Goal: Information Seeking & Learning: Learn about a topic

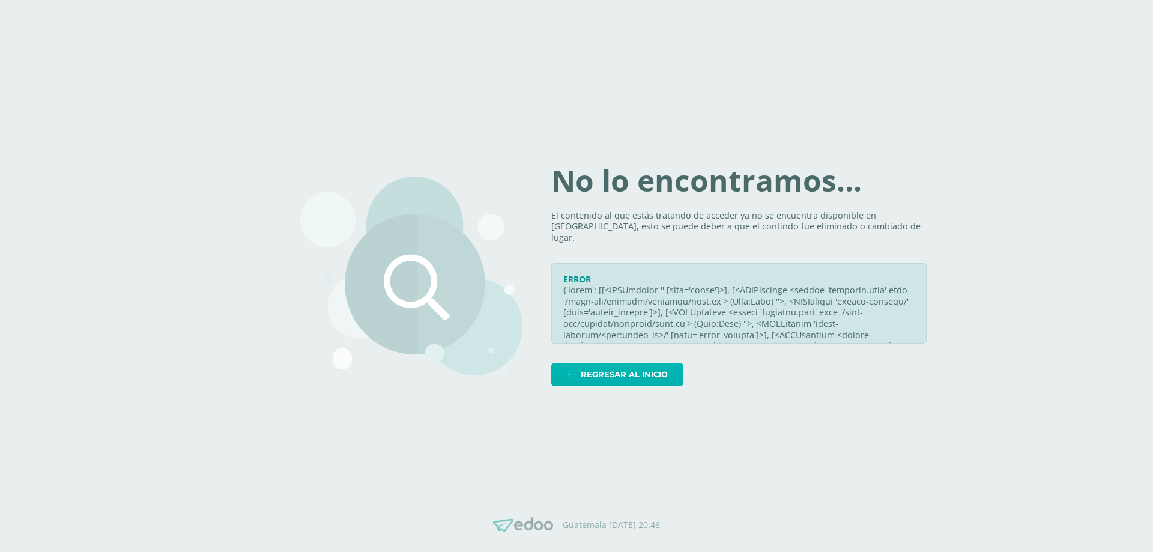
click at [662, 370] on span "Regresar al inicio" at bounding box center [624, 374] width 87 height 22
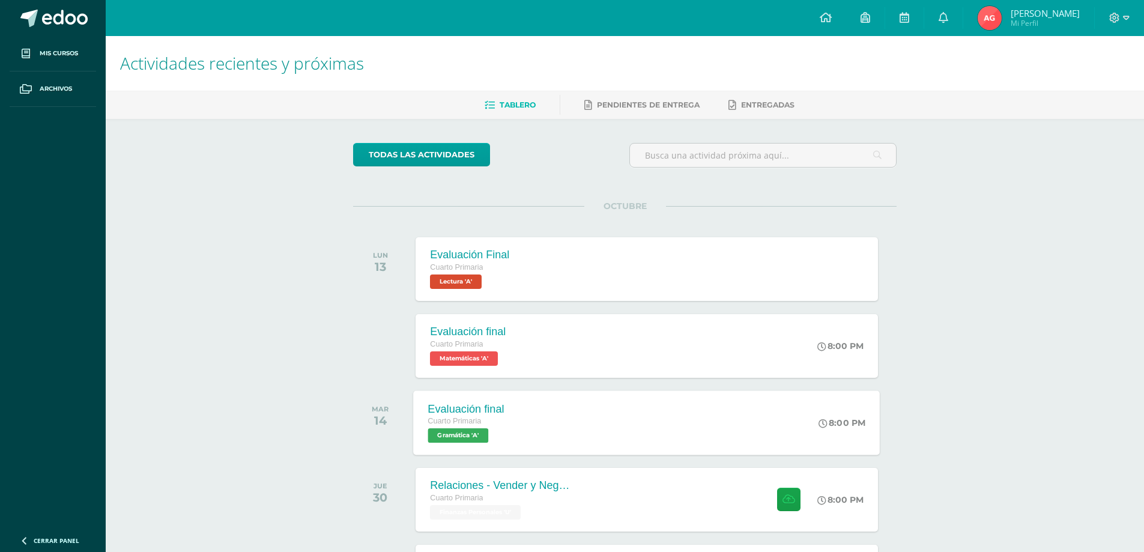
click at [478, 441] on span "Gramática 'A'" at bounding box center [458, 435] width 61 height 14
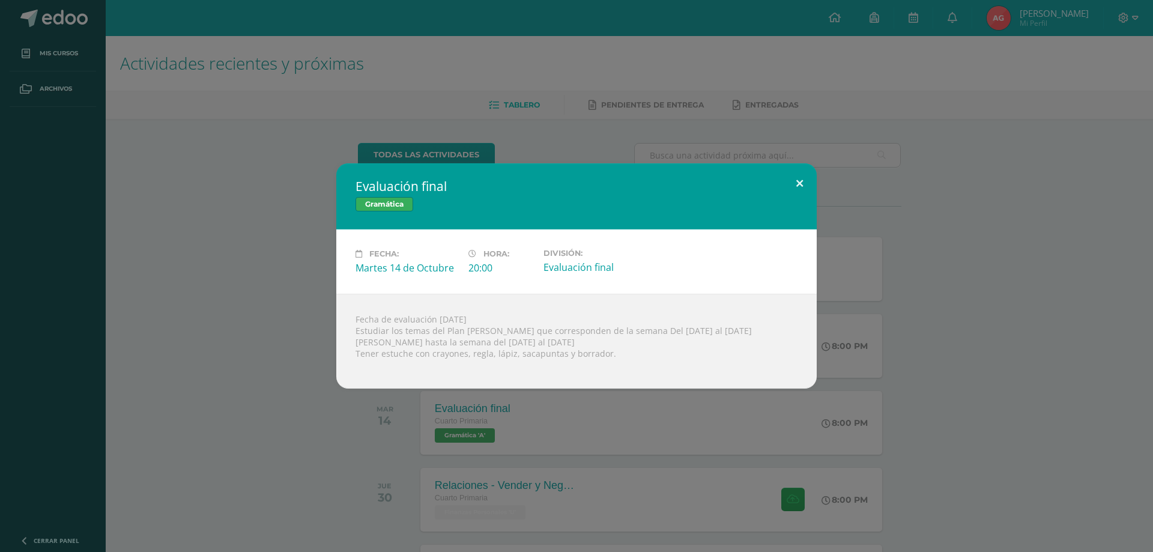
click at [804, 173] on button at bounding box center [799, 183] width 34 height 41
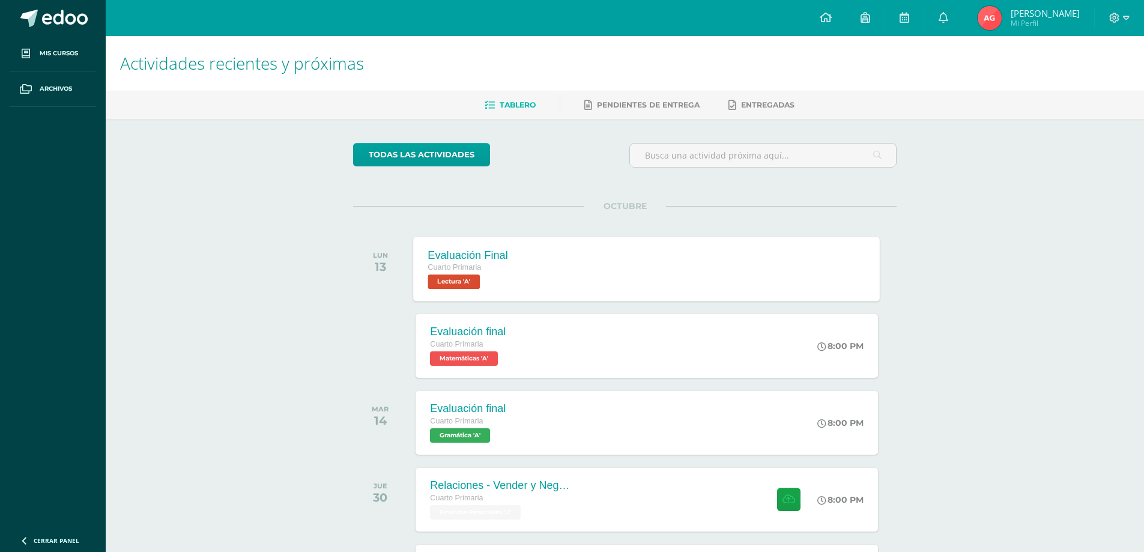
click at [456, 290] on div "Evaluación Final Cuarto Primaria Lectura 'A'" at bounding box center [468, 269] width 109 height 64
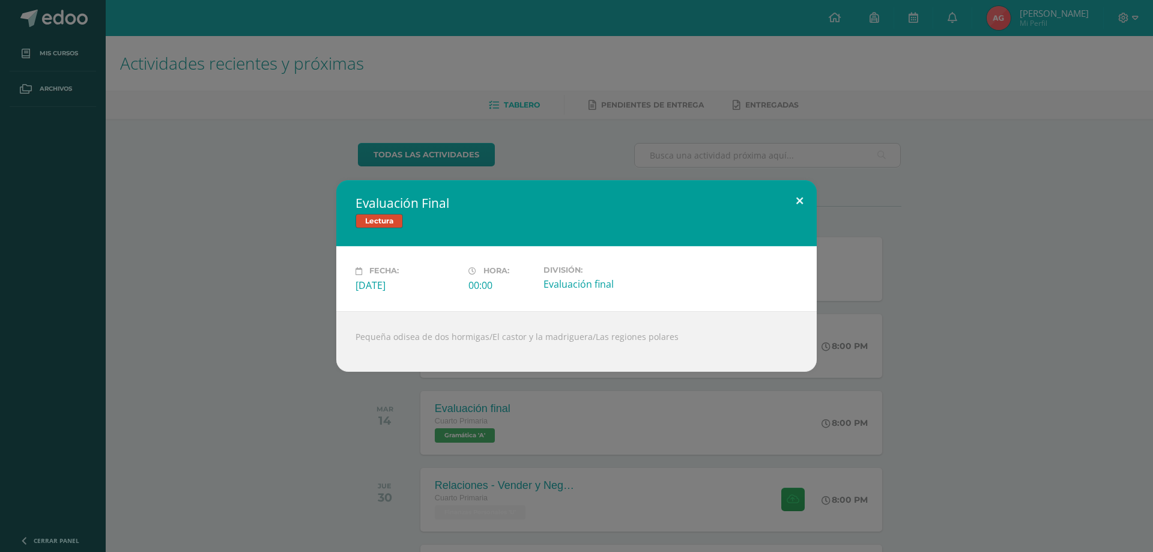
click at [793, 199] on button at bounding box center [799, 200] width 34 height 41
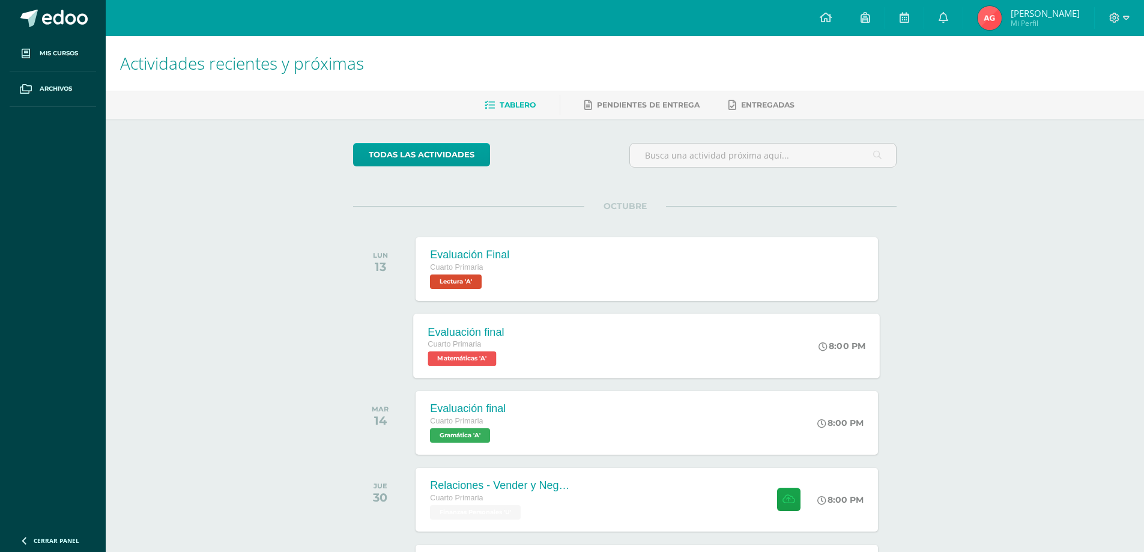
click at [460, 354] on span "Matemáticas 'A'" at bounding box center [462, 358] width 68 height 14
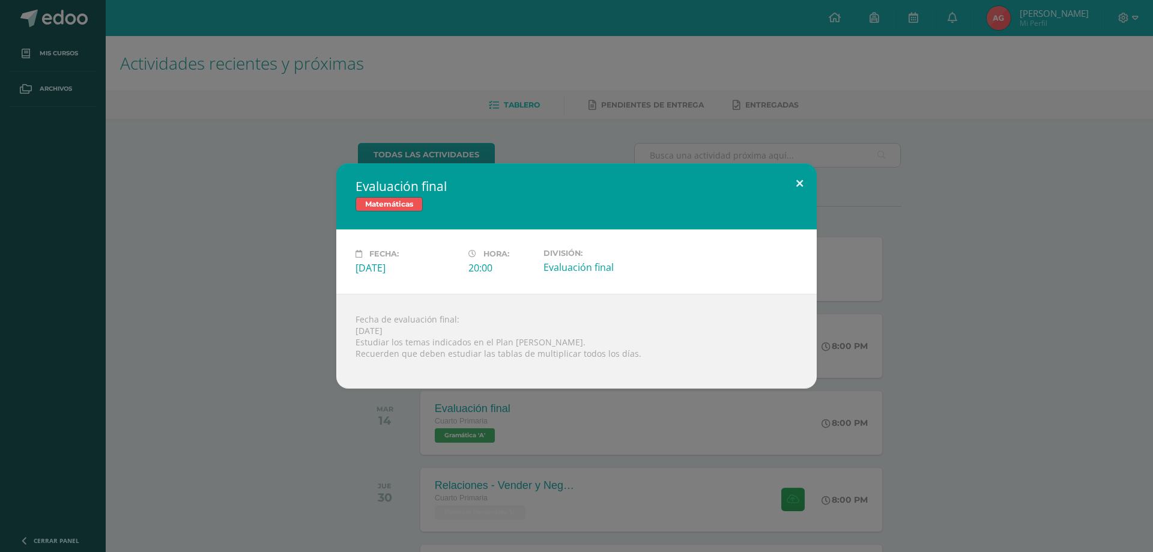
click at [799, 176] on button at bounding box center [799, 183] width 34 height 41
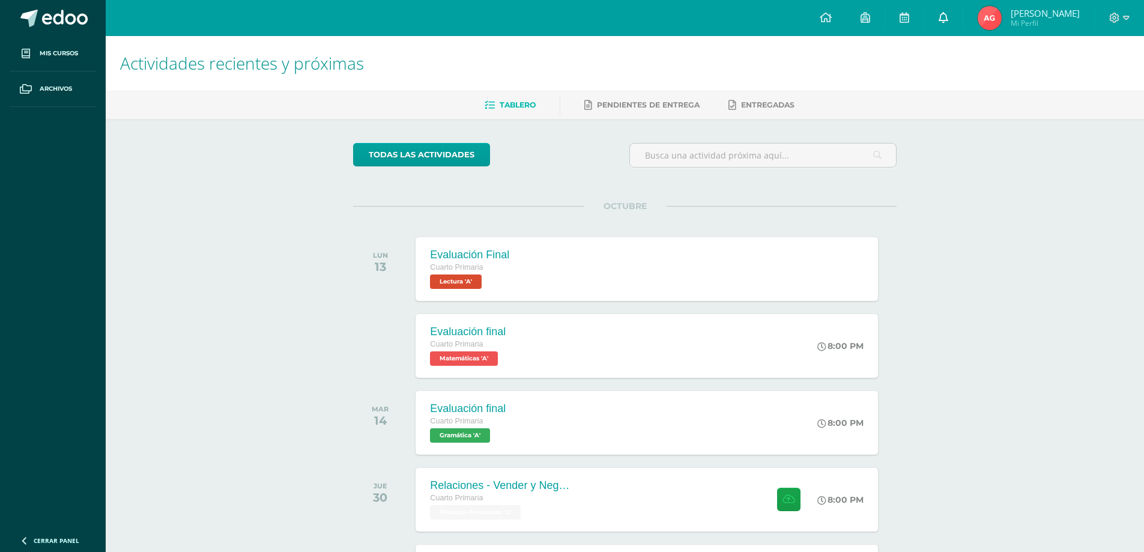
click at [962, 11] on link at bounding box center [943, 18] width 38 height 36
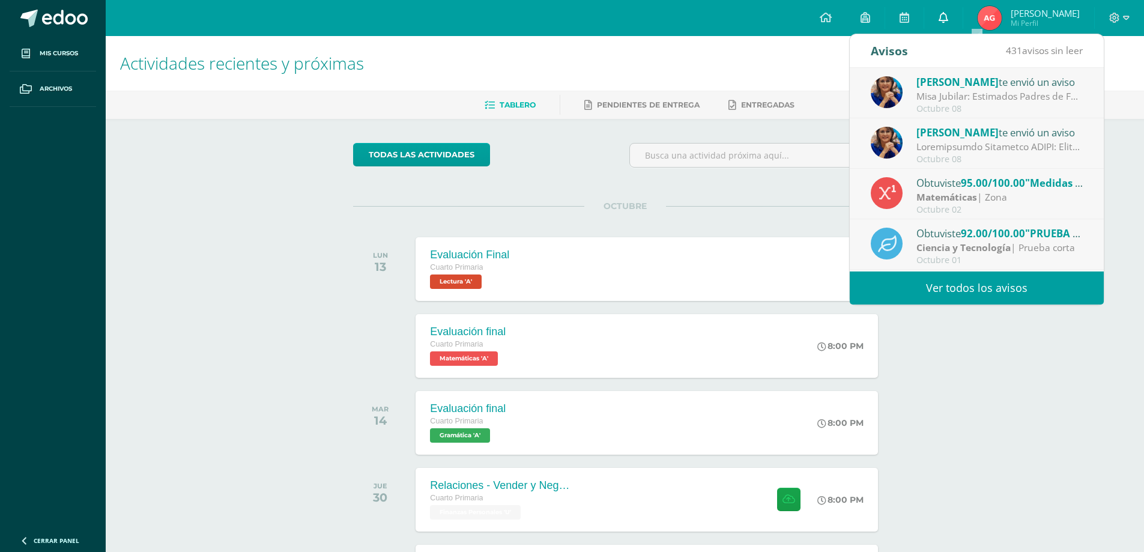
click at [962, 20] on link at bounding box center [943, 18] width 38 height 36
click at [962, 13] on link at bounding box center [943, 18] width 38 height 36
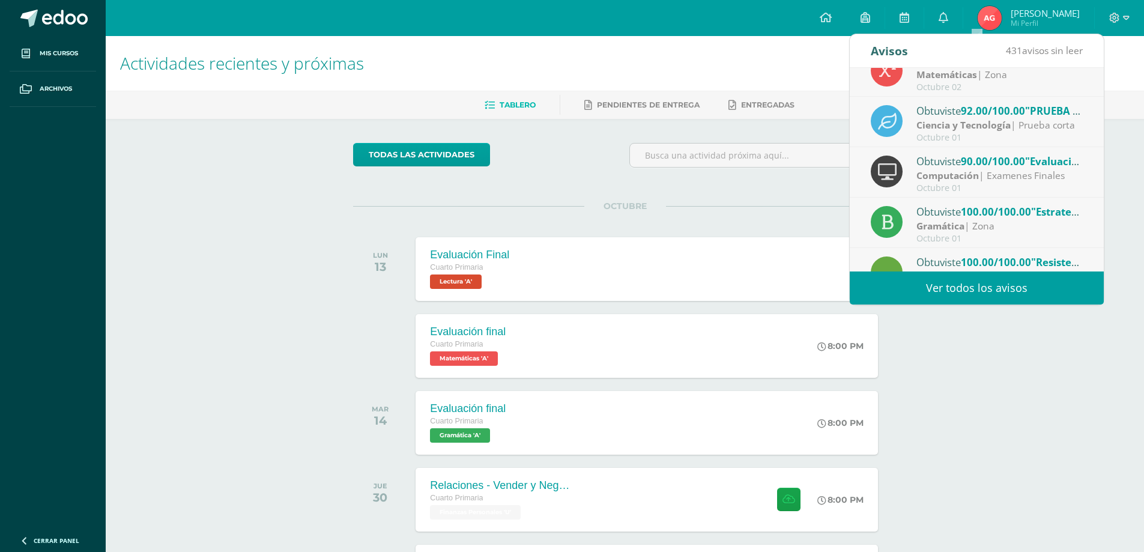
scroll to position [200, 0]
